Goal: Task Accomplishment & Management: Manage account settings

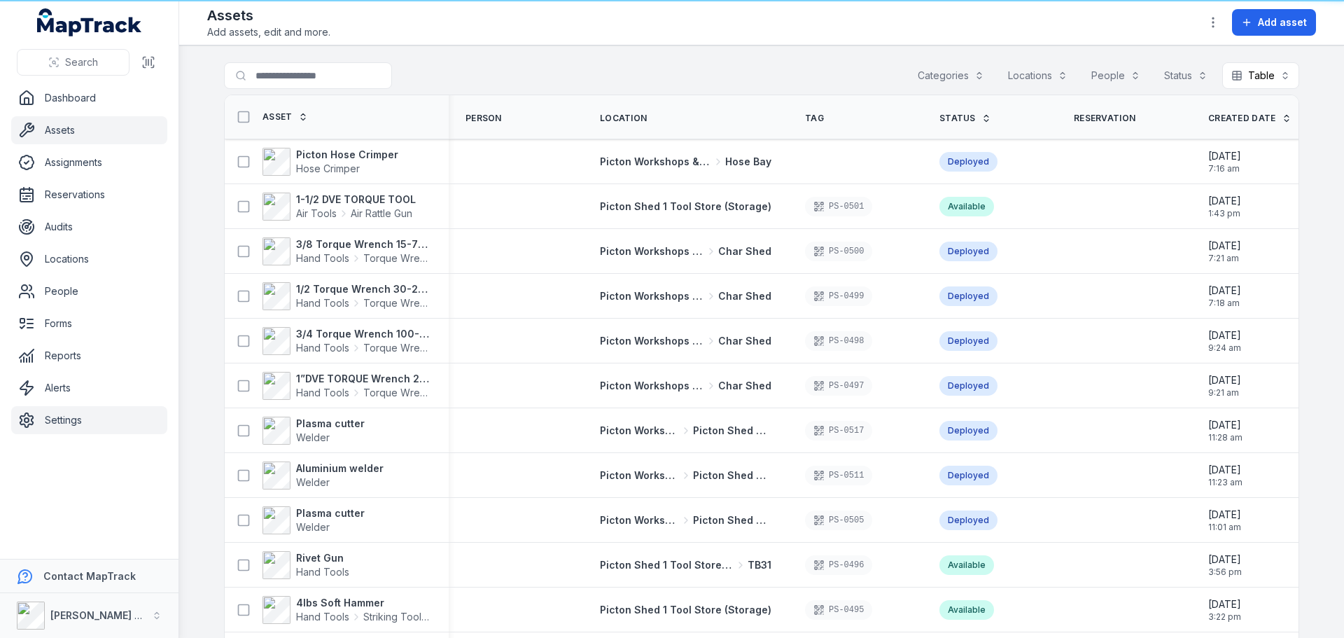
click at [76, 408] on link "Settings" at bounding box center [89, 420] width 156 height 28
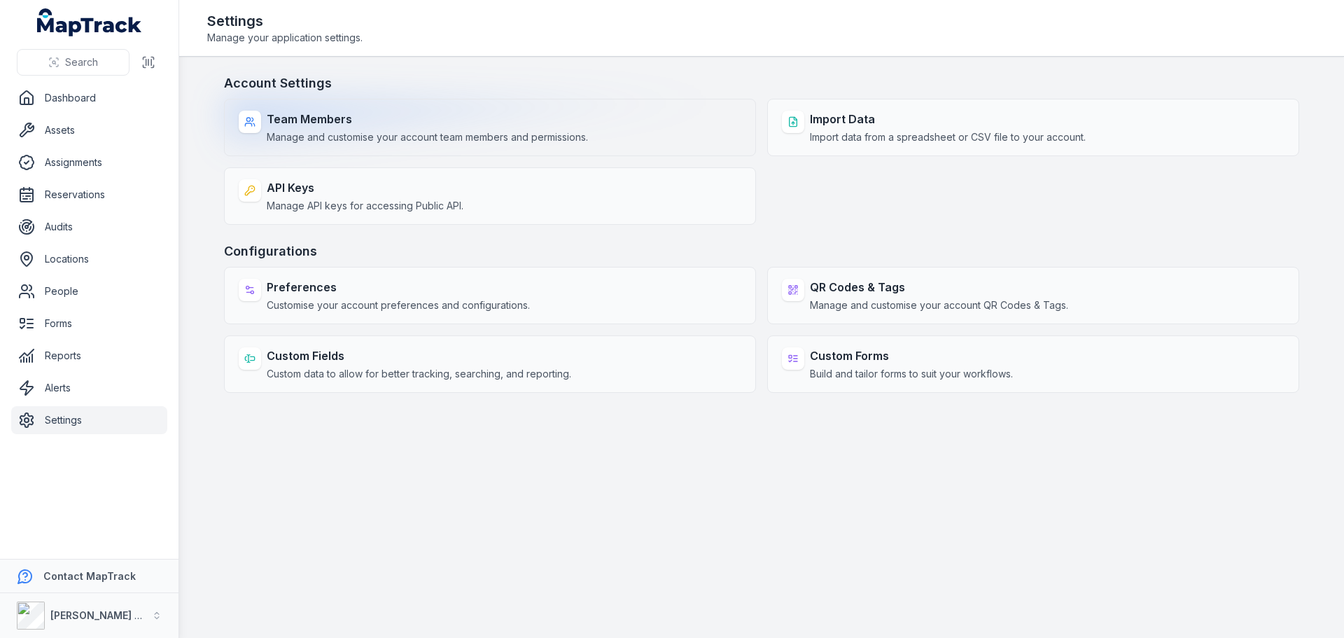
click at [380, 122] on strong "Team Members" at bounding box center [427, 119] width 321 height 17
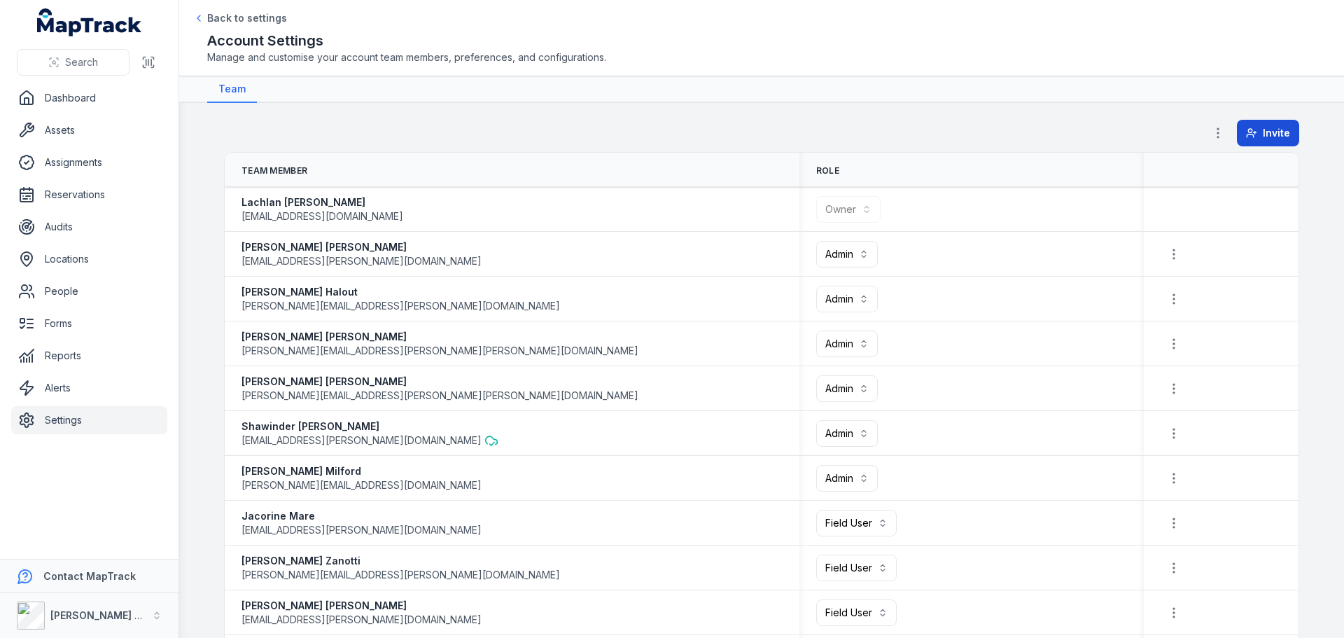
click at [1267, 130] on span "Invite" at bounding box center [1276, 133] width 27 height 14
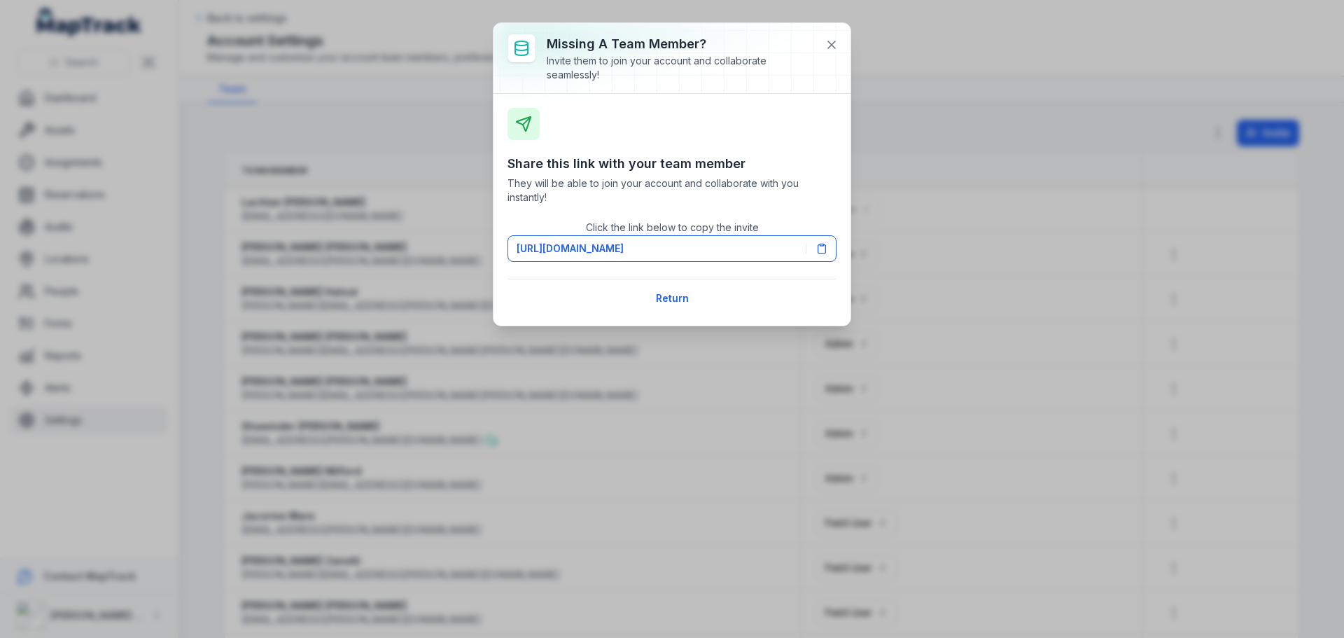
click at [823, 253] on icon at bounding box center [823, 249] width 8 height 8
click at [839, 38] on button at bounding box center [832, 45] width 27 height 27
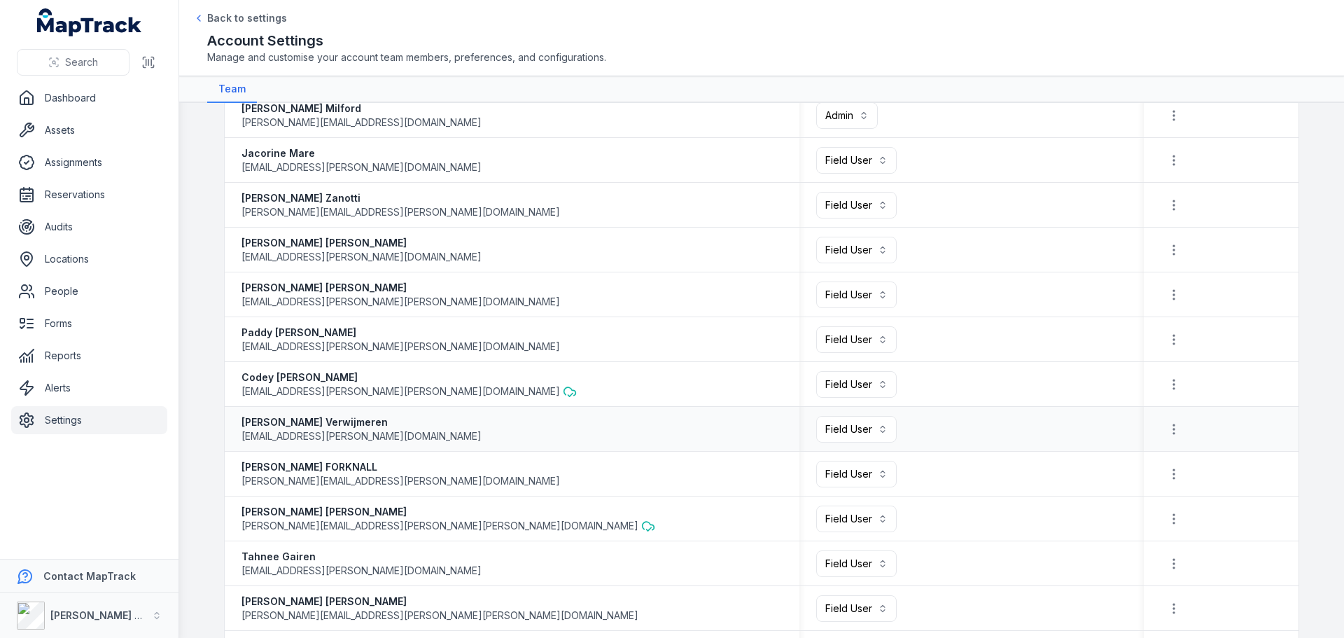
scroll to position [496, 0]
